Goal: Task Accomplishment & Management: Manage account settings

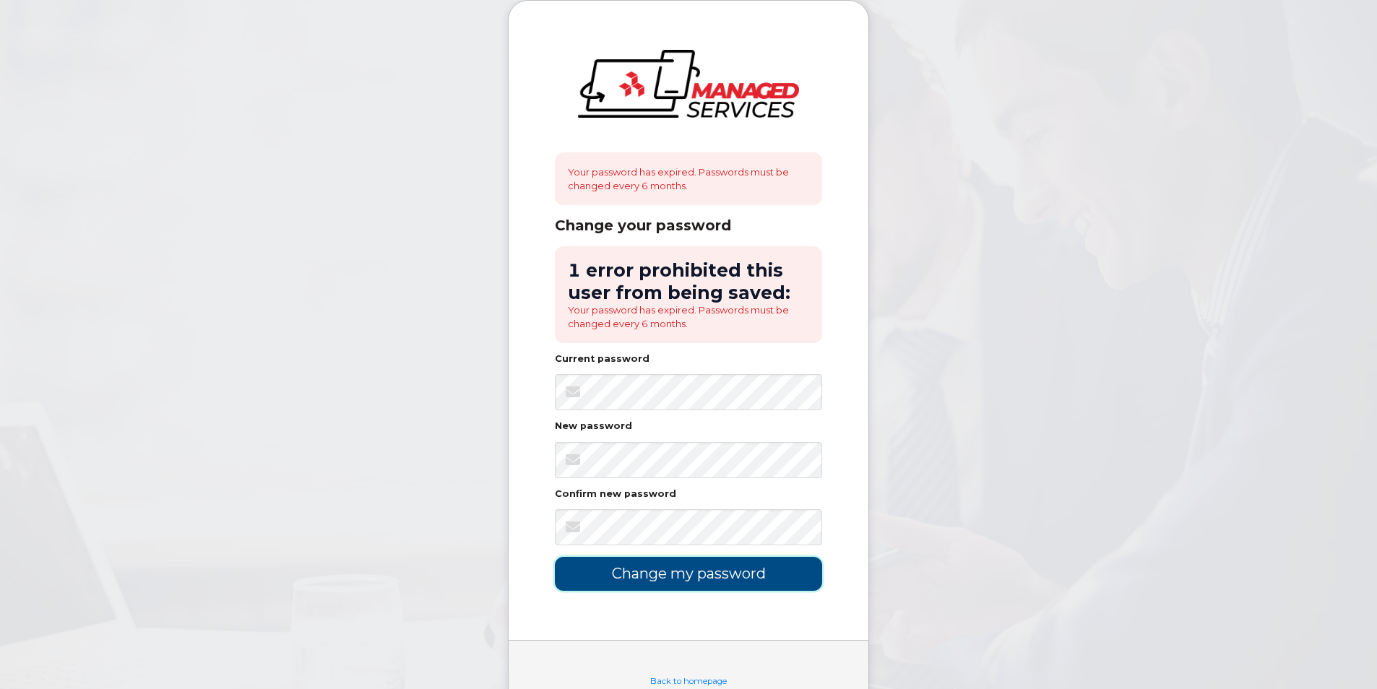
click at [670, 574] on input "Change my password" at bounding box center [688, 574] width 267 height 34
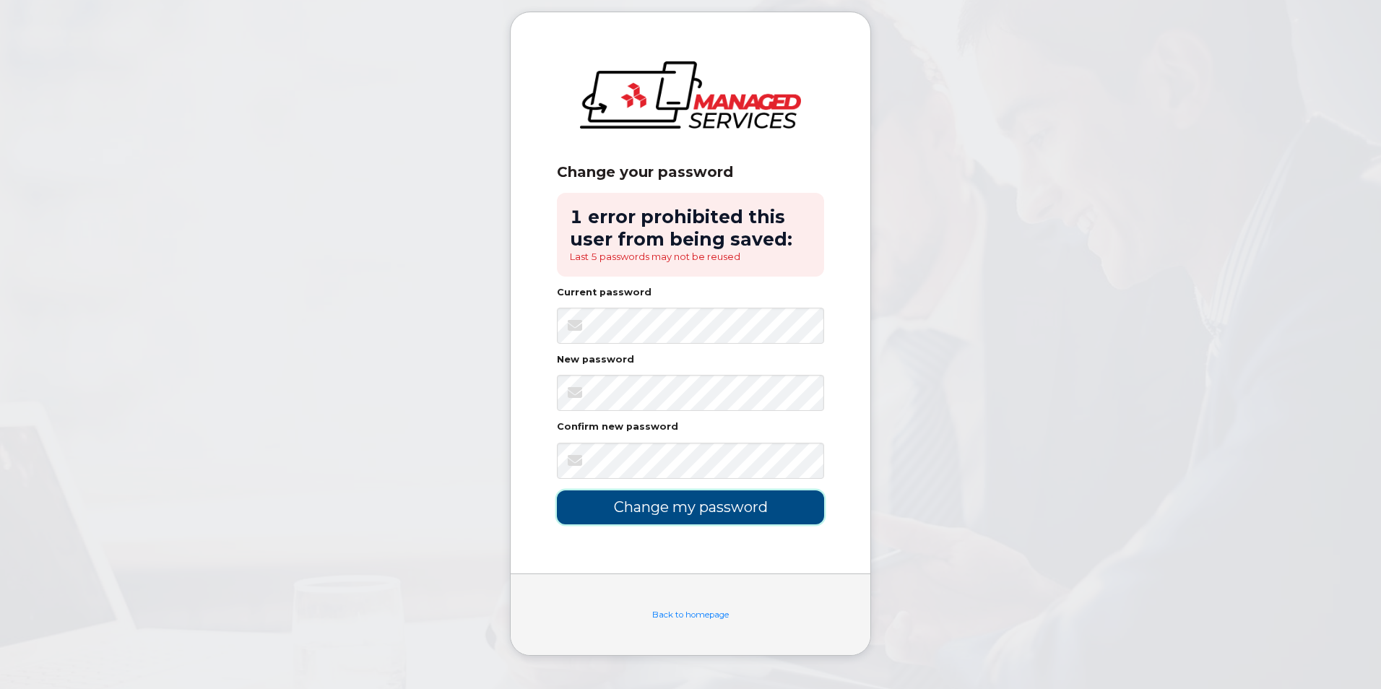
click at [741, 512] on input "Change my password" at bounding box center [690, 508] width 267 height 34
